Goal: Task Accomplishment & Management: Complete application form

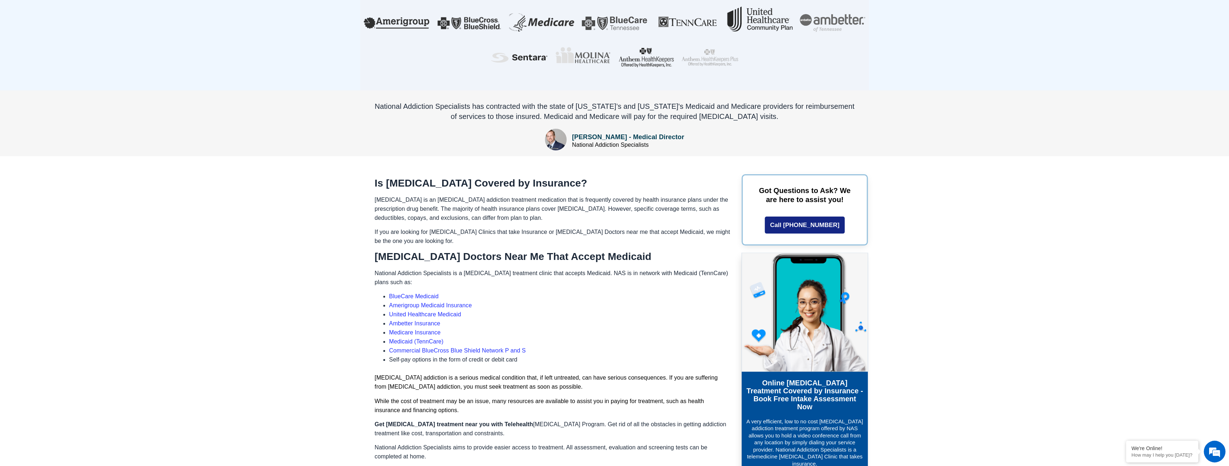
scroll to position [301, 0]
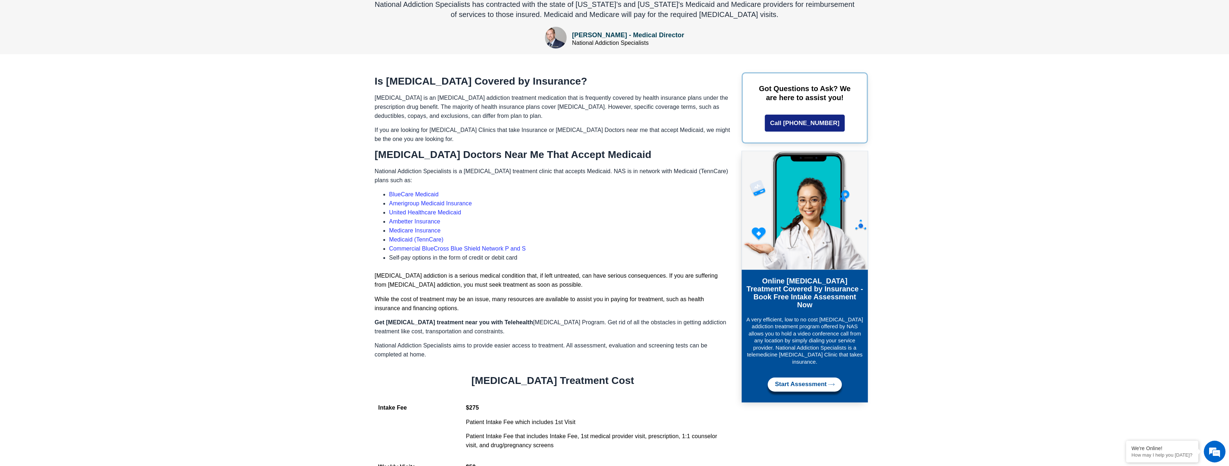
click at [805, 378] on link "Start Assessment" at bounding box center [805, 385] width 74 height 14
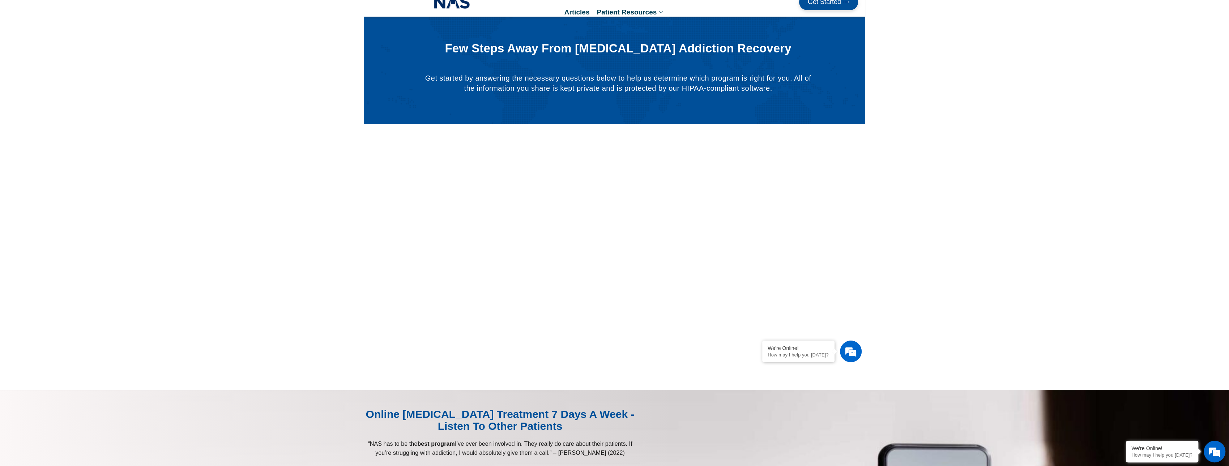
scroll to position [201, 0]
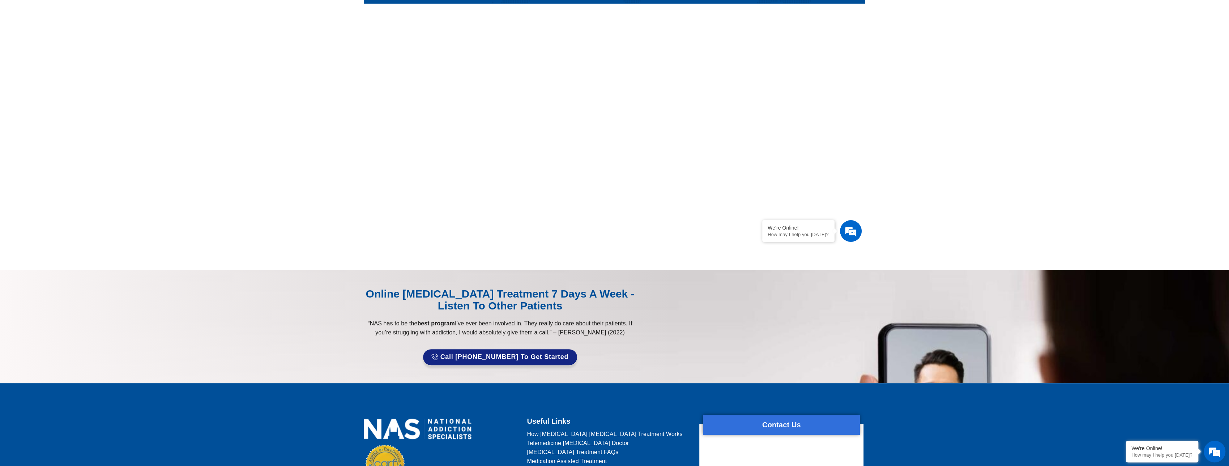
click at [927, 240] on section at bounding box center [614, 64] width 1229 height 412
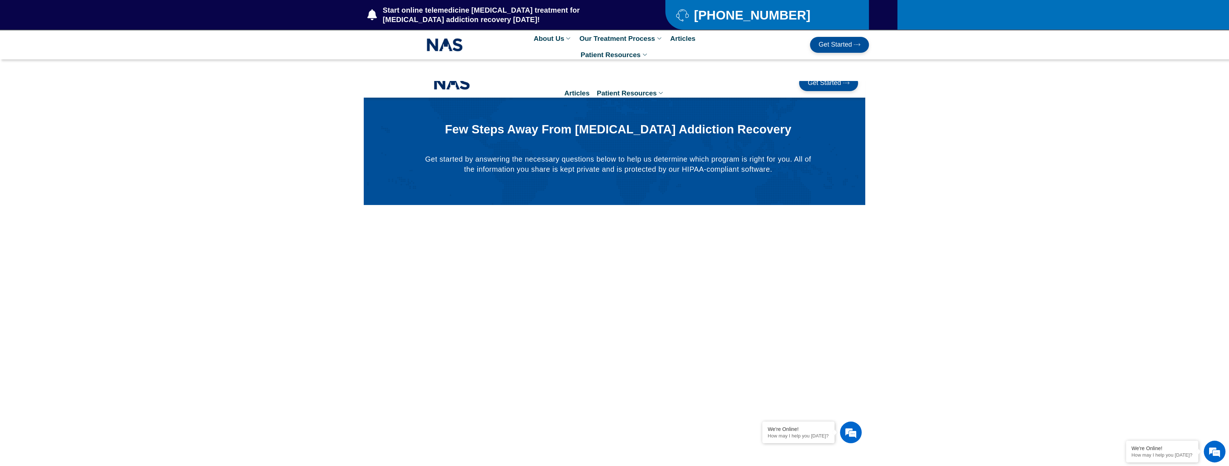
scroll to position [120, 0]
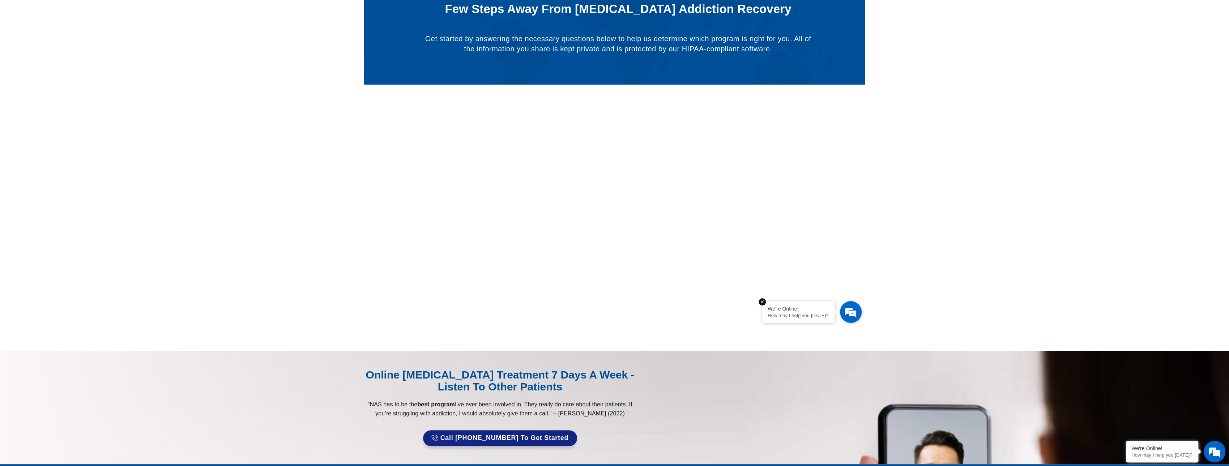
click at [759, 302] on em at bounding box center [762, 301] width 7 height 7
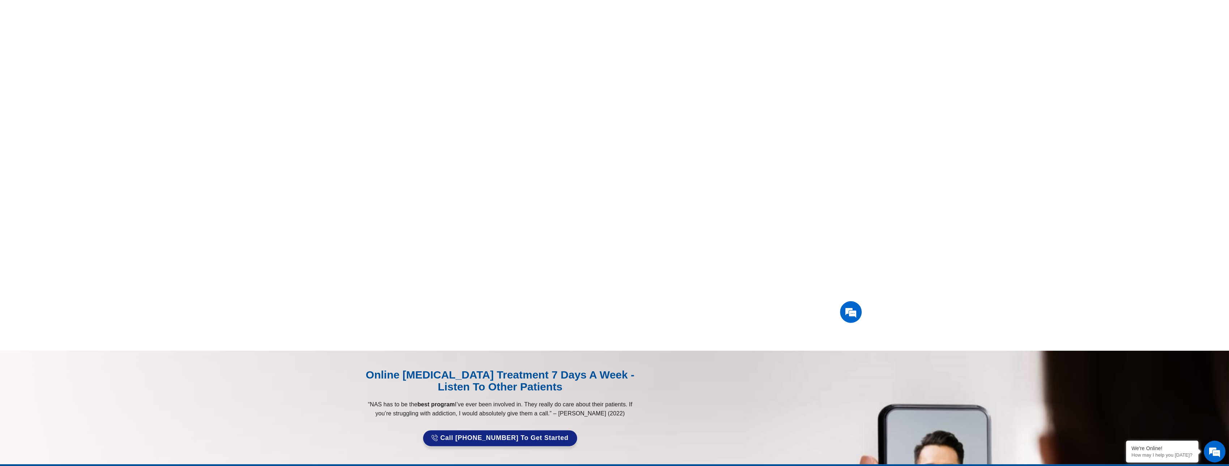
scroll to position [0, 0]
